Goal: Find contact information: Find contact information

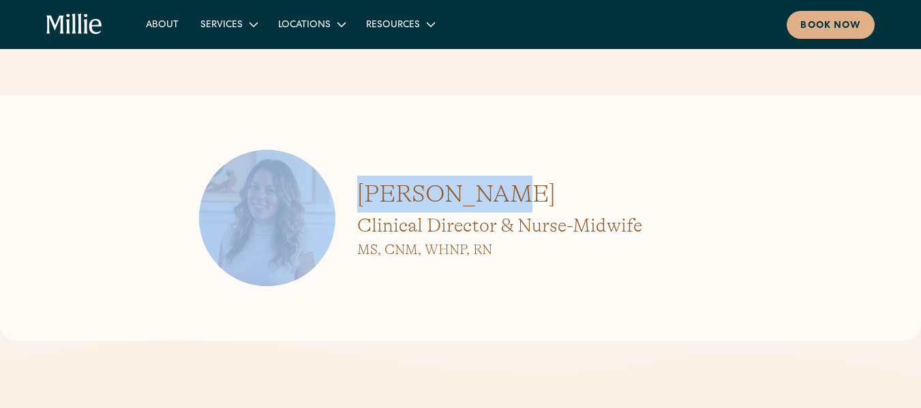
drag, startPoint x: 479, startPoint y: 194, endPoint x: 335, endPoint y: 195, distance: 143.9
click at [335, 195] on div "[PERSON_NAME] Clinical Director & Nurse-Midwife MS, CNM, WHNP, RN" at bounding box center [461, 218] width 524 height 136
copy div "[PERSON_NAME]"
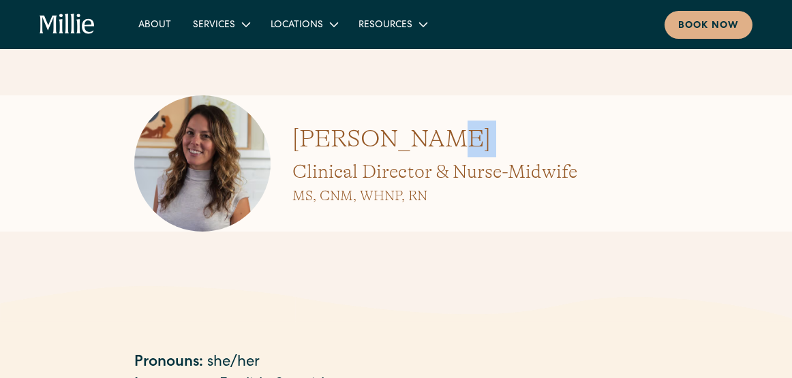
drag, startPoint x: 296, startPoint y: 169, endPoint x: 438, endPoint y: 190, distance: 144.1
click at [527, 148] on div "[PERSON_NAME] Clinical Director & Nurse-Midwife MS, CNM, WHNP, RN" at bounding box center [435, 164] width 285 height 86
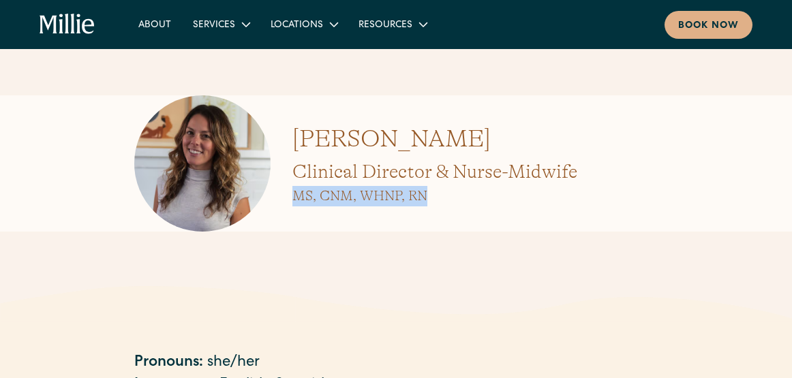
drag, startPoint x: 430, startPoint y: 193, endPoint x: 290, endPoint y: 196, distance: 140.5
click at [290, 196] on div "[PERSON_NAME] Clinical Director & Nurse-Midwife MS, CNM, WHNP, RN" at bounding box center [396, 163] width 524 height 136
copy h3 "MS, CNM, WHNP, RN"
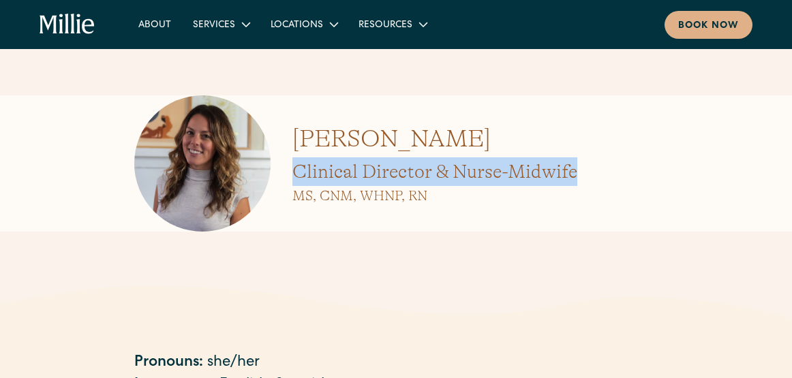
drag, startPoint x: 295, startPoint y: 168, endPoint x: 580, endPoint y: 170, distance: 284.3
click at [580, 170] on div "[PERSON_NAME] Clinical Director & Nurse-Midwife MS, CNM, WHNP, RN" at bounding box center [396, 163] width 524 height 136
copy h2 "Clinical Director & Nurse-Midwife"
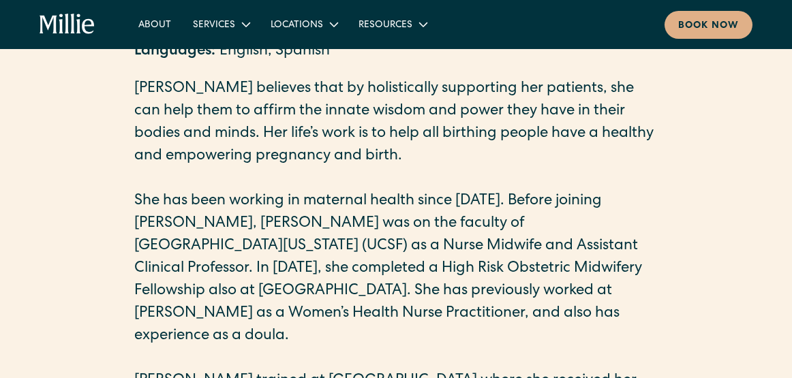
scroll to position [341, 0]
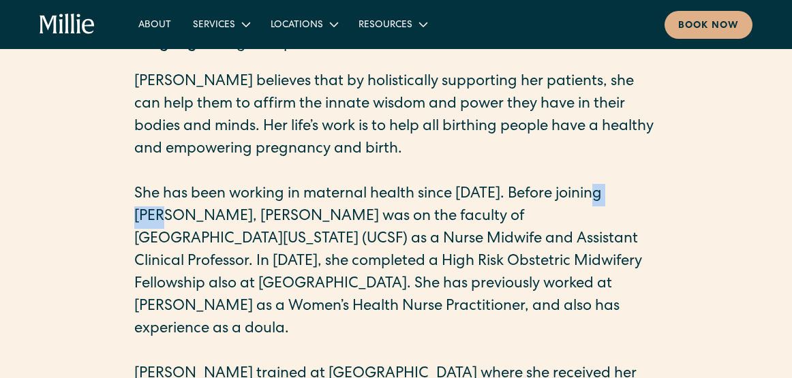
drag, startPoint x: 599, startPoint y: 190, endPoint x: 633, endPoint y: 189, distance: 34.8
click at [633, 189] on p "She has been working in maternal health since 2011. Before joining Millie, Tali…" at bounding box center [396, 263] width 524 height 158
copy p "Millie"
click at [69, 20] on icon "home" at bounding box center [67, 25] width 55 height 22
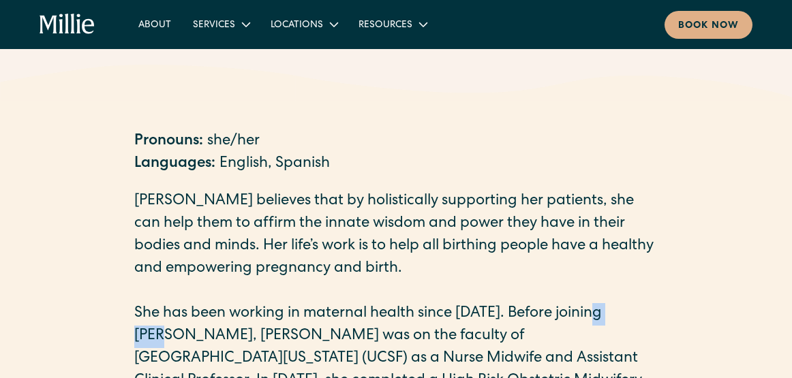
scroll to position [273, 0]
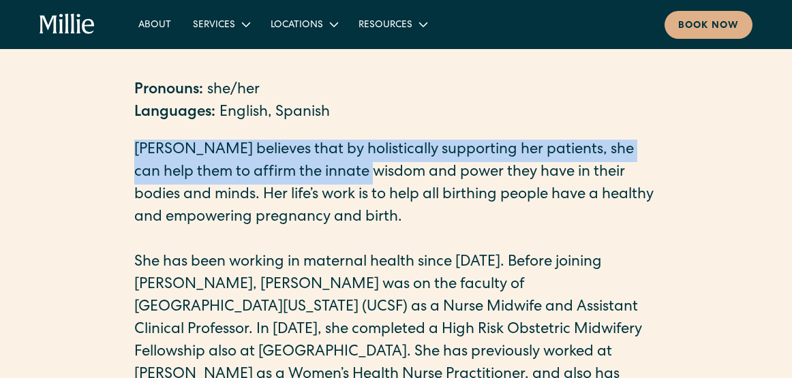
drag, startPoint x: 136, startPoint y: 145, endPoint x: 405, endPoint y: 207, distance: 275.7
click at [340, 176] on p "Talia believes that by holistically supporting her patients, she can help them …" at bounding box center [396, 185] width 524 height 90
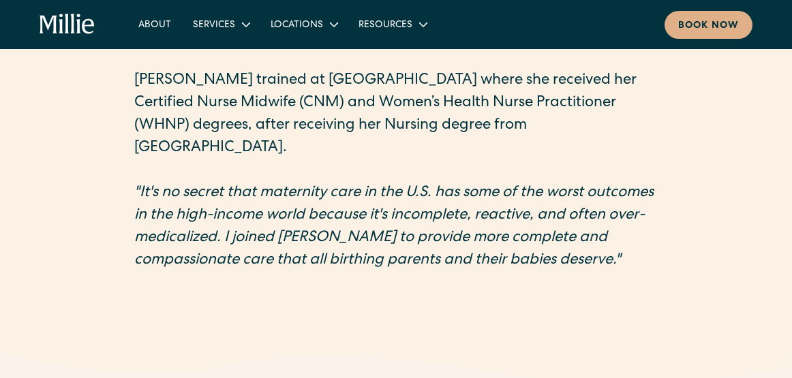
scroll to position [614, 0]
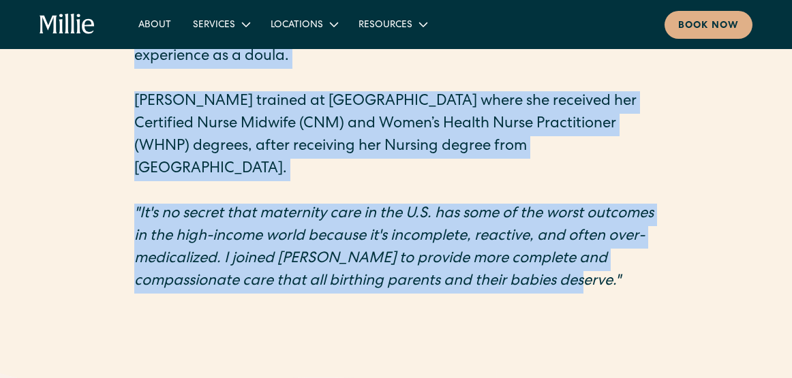
click at [635, 235] on p ""It's no secret that maternity care in the U.S. has some of the worst outcomes …" at bounding box center [396, 249] width 524 height 90
copy div "Talia believes that by holistically supporting her patients, she can help them …"
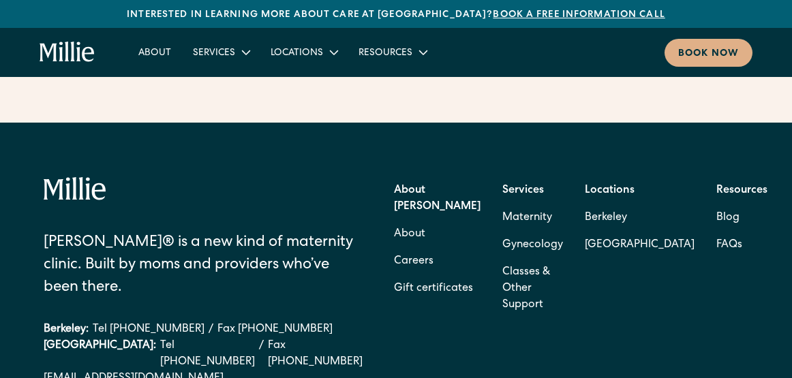
scroll to position [5615, 0]
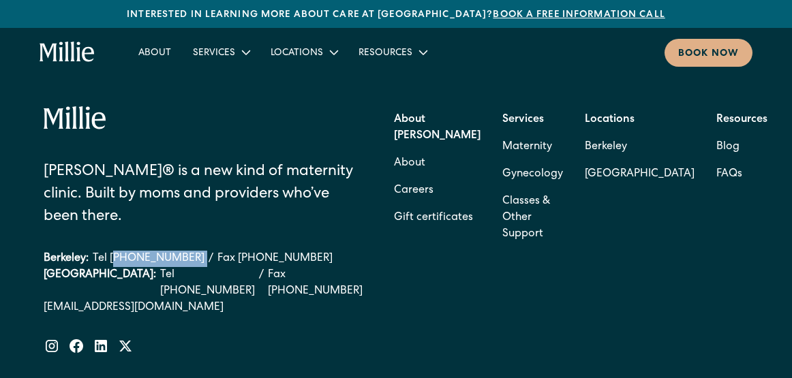
drag, startPoint x: 186, startPoint y: 212, endPoint x: 115, endPoint y: 220, distance: 72.1
click at [115, 251] on div "Berkeley: Tel [PHONE_NUMBER] / Fax [PHONE_NUMBER]" at bounding box center [203, 259] width 319 height 16
copy link "510) 495-0310"
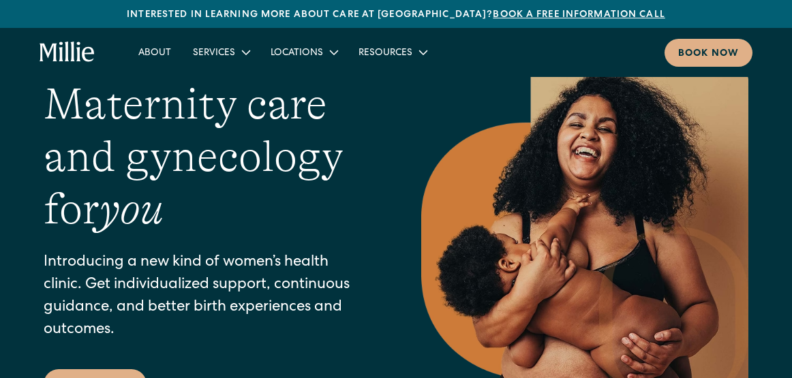
scroll to position [0, 0]
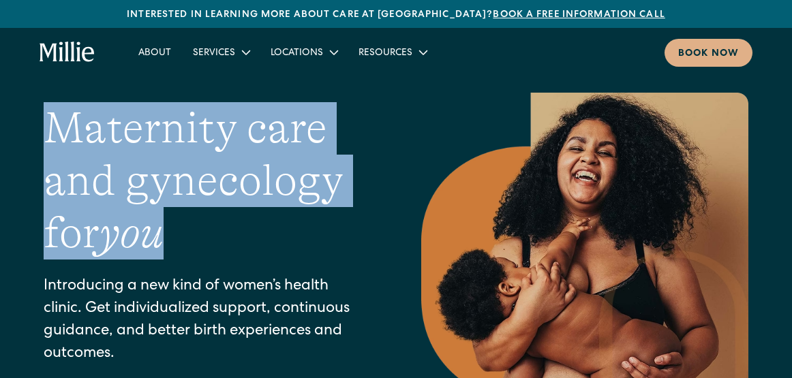
drag, startPoint x: 47, startPoint y: 128, endPoint x: 176, endPoint y: 216, distance: 156.4
click at [177, 214] on h1 "Maternity care and gynecology for you" at bounding box center [205, 180] width 323 height 157
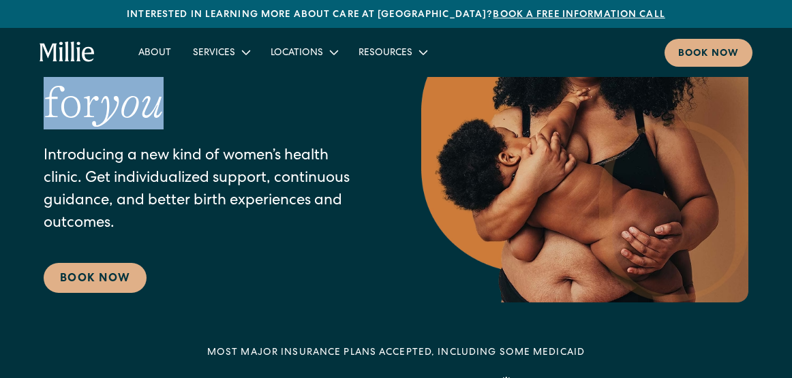
scroll to position [136, 0]
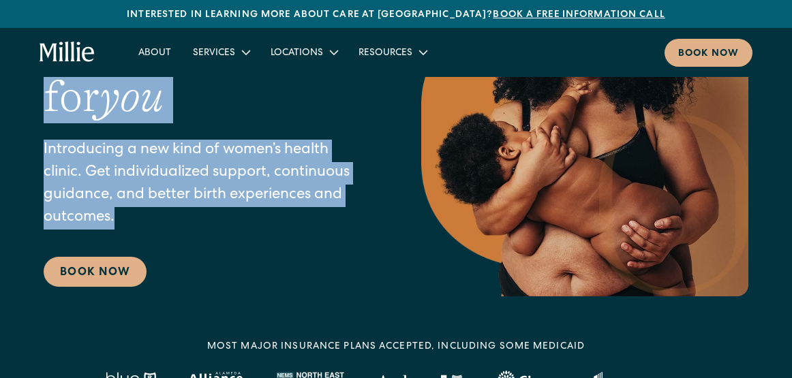
click at [125, 219] on p "Introducing a new kind of women’s health clinic. Get individualized support, co…" at bounding box center [205, 185] width 323 height 90
copy div "Maternity care and gynecology for you Introducing a new kind of women’s health …"
